Goal: Information Seeking & Learning: Learn about a topic

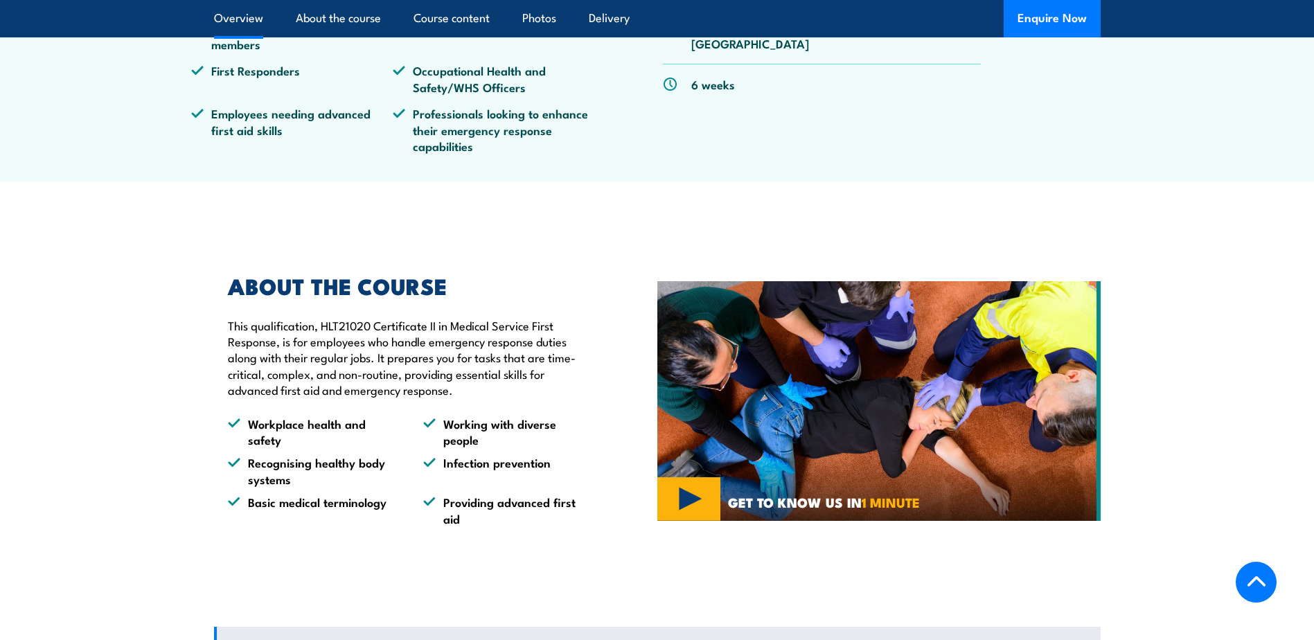
scroll to position [323, 0]
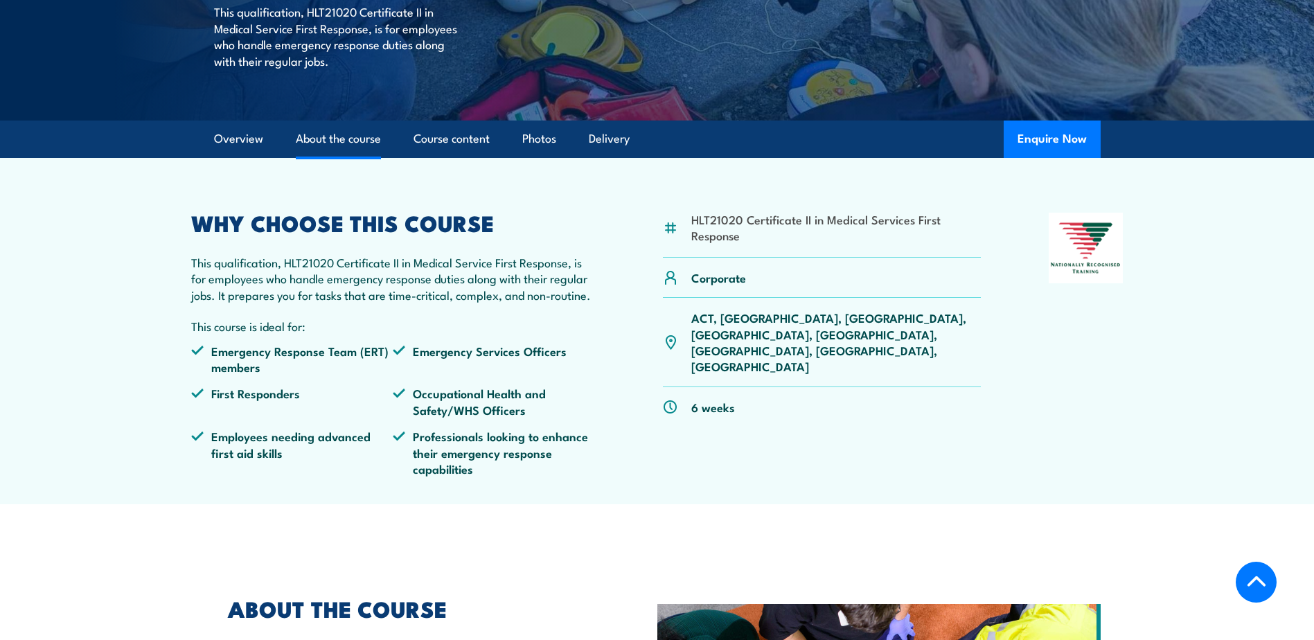
click at [359, 157] on link "About the course" at bounding box center [338, 139] width 85 height 37
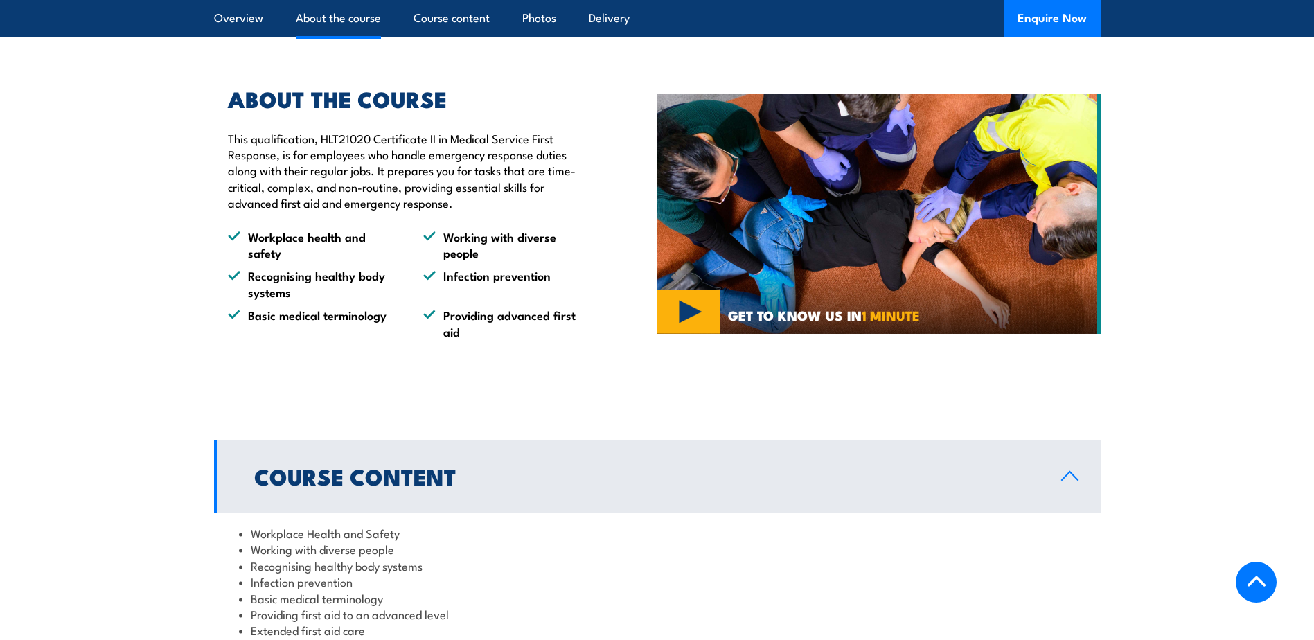
scroll to position [1157, 0]
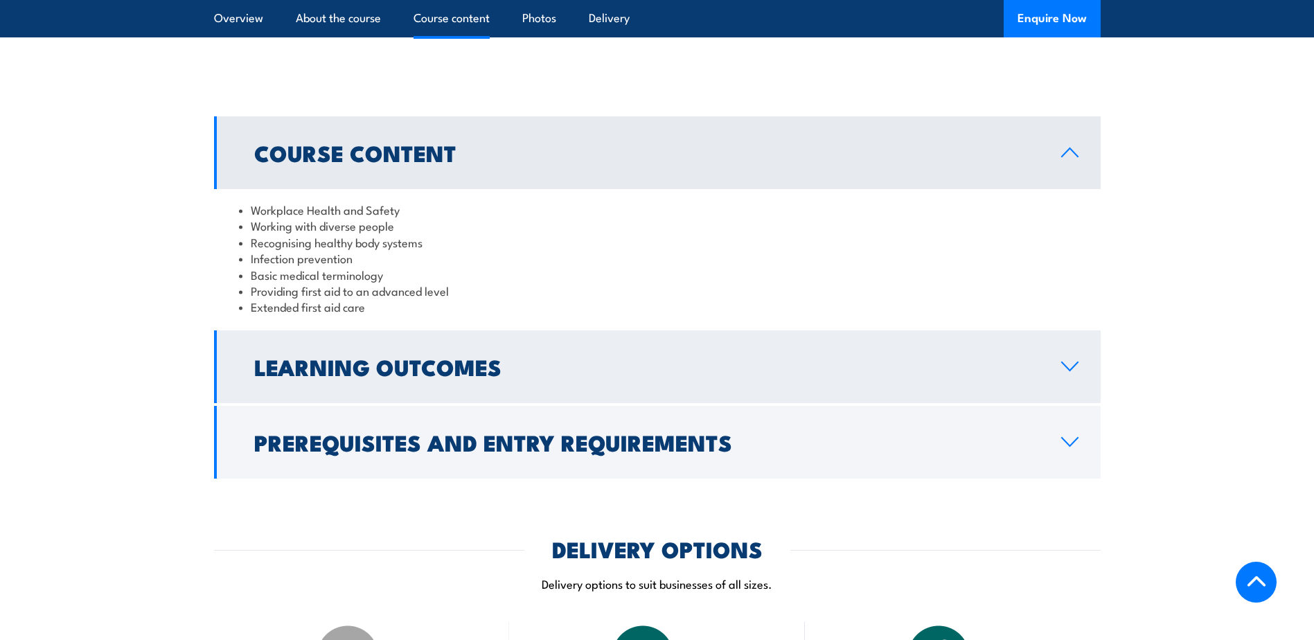
click at [1073, 372] on icon at bounding box center [1069, 366] width 19 height 11
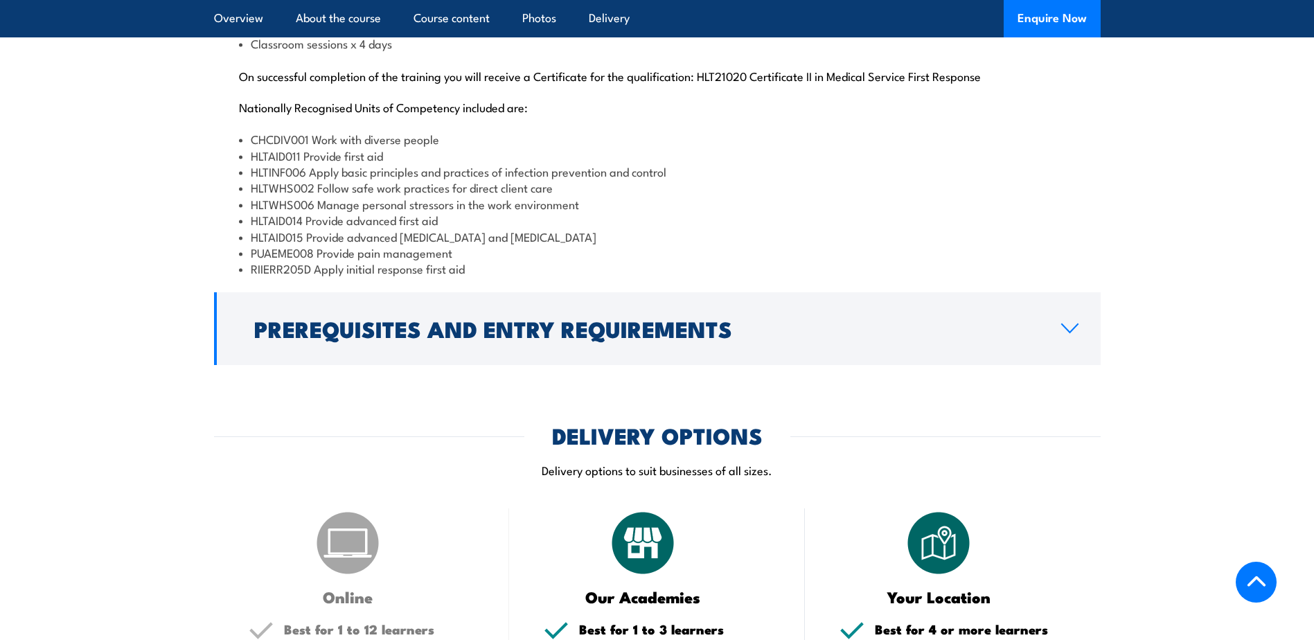
scroll to position [1803, 0]
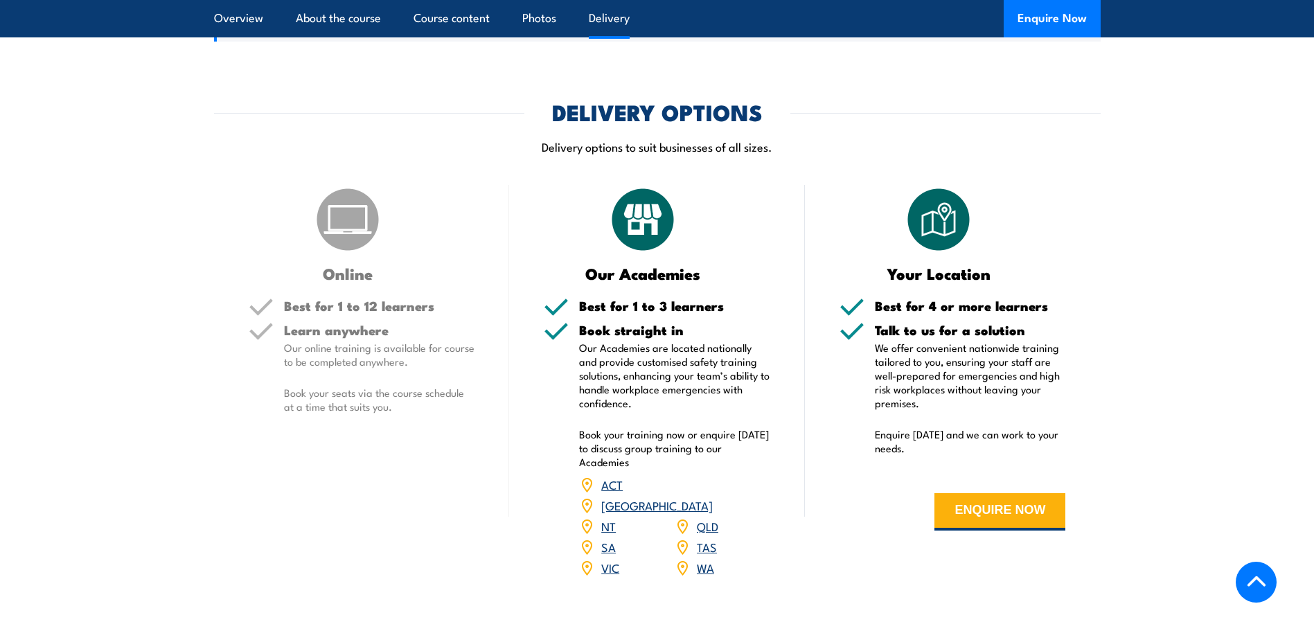
click at [706, 534] on link "QLD" at bounding box center [707, 525] width 21 height 17
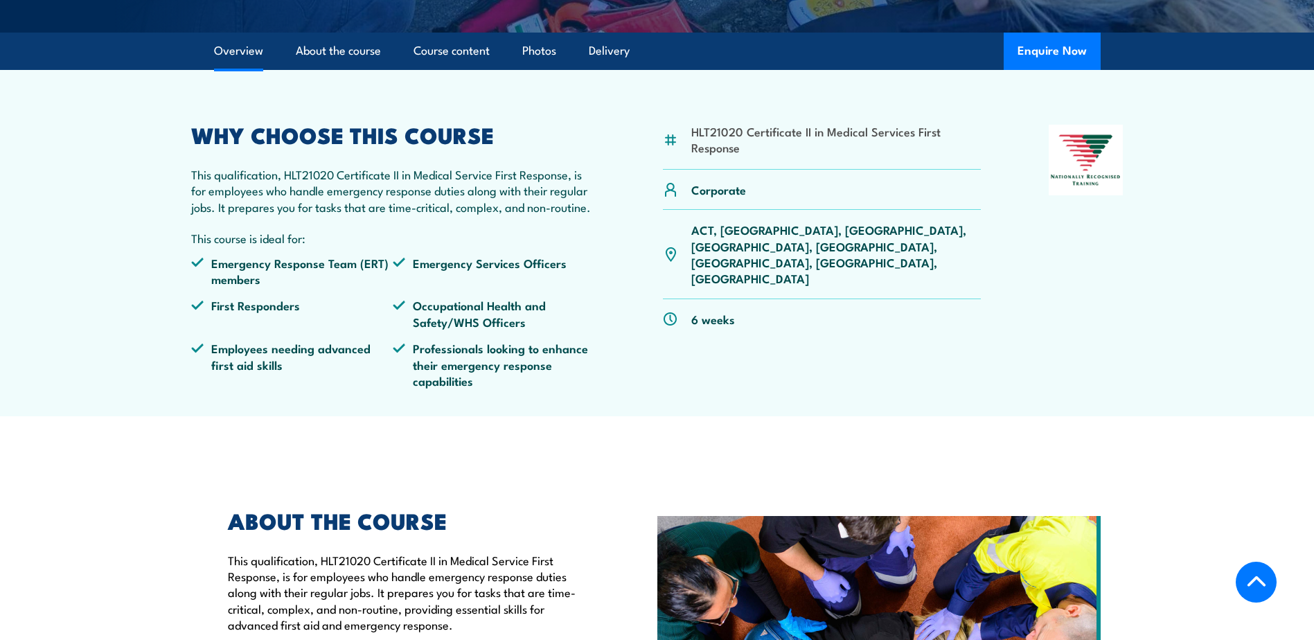
scroll to position [388, 0]
